Goal: Find specific page/section: Find specific page/section

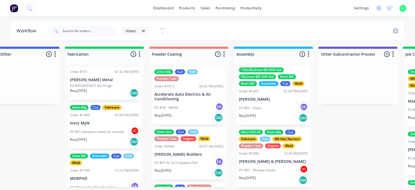
scroll to position [1, 1383]
click at [97, 30] on input "text" at bounding box center [90, 31] width 54 height 11
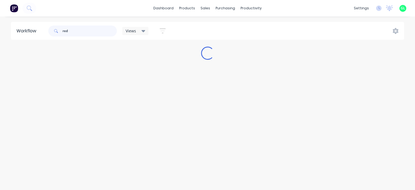
scroll to position [0, 0]
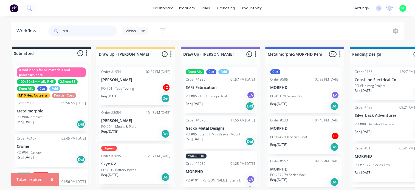
click at [82, 30] on input "red" at bounding box center [90, 31] width 54 height 11
type input "redbull"
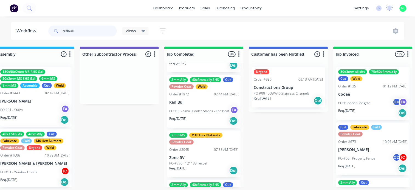
scroll to position [631, 0]
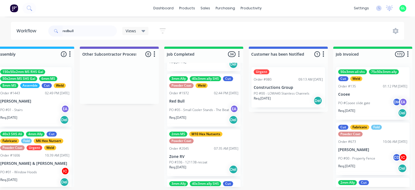
click at [202, 110] on p "PO #05 - Small Cooler Stands - The Beat" at bounding box center [199, 110] width 60 height 5
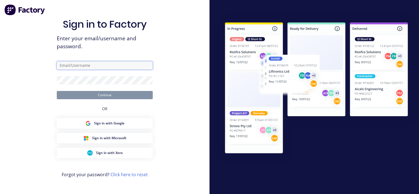
type input "[EMAIL_ADDRESS][DOMAIN_NAME]"
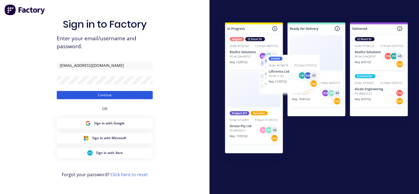
click at [130, 95] on button "Continue" at bounding box center [105, 95] width 96 height 8
